Goal: Navigation & Orientation: Locate item on page

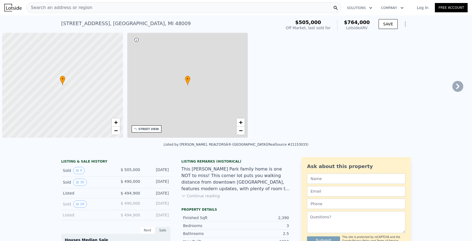
scroll to position [0, 2]
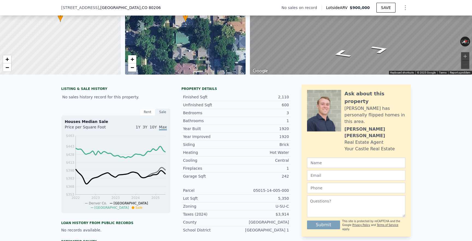
scroll to position [2, 0]
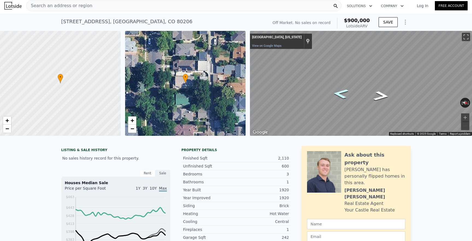
click at [336, 94] on icon "Go South" at bounding box center [341, 93] width 29 height 14
click at [369, 103] on div "Map" at bounding box center [361, 83] width 222 height 105
click at [467, 37] on button "Toggle fullscreen view" at bounding box center [466, 37] width 8 height 8
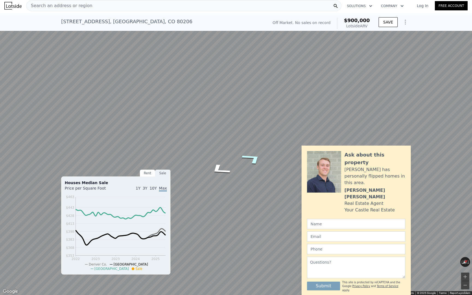
click at [248, 158] on icon "Go North" at bounding box center [252, 159] width 39 height 18
click at [221, 186] on icon "Go South" at bounding box center [218, 189] width 37 height 15
click at [217, 188] on icon "Go South" at bounding box center [219, 188] width 39 height 16
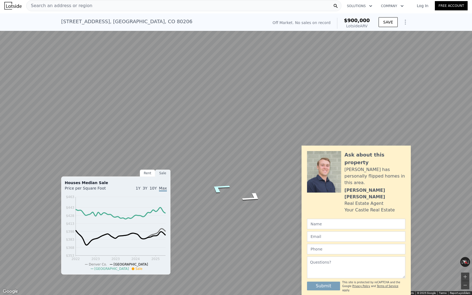
click at [217, 188] on icon "Go South" at bounding box center [219, 188] width 39 height 16
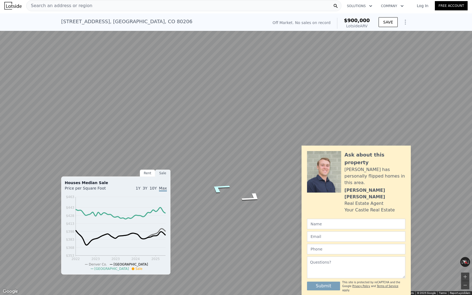
click at [217, 188] on icon "Go South" at bounding box center [219, 188] width 39 height 16
click at [218, 188] on icon "Go South" at bounding box center [219, 188] width 39 height 16
click at [218, 188] on icon "Go South, E 7th Ave" at bounding box center [218, 189] width 36 height 15
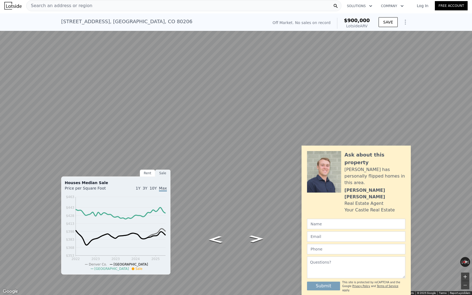
click at [468, 241] on button "Zoom in" at bounding box center [465, 277] width 8 height 8
click at [465, 241] on button "Zoom out" at bounding box center [465, 285] width 8 height 8
